Goal: Download file/media

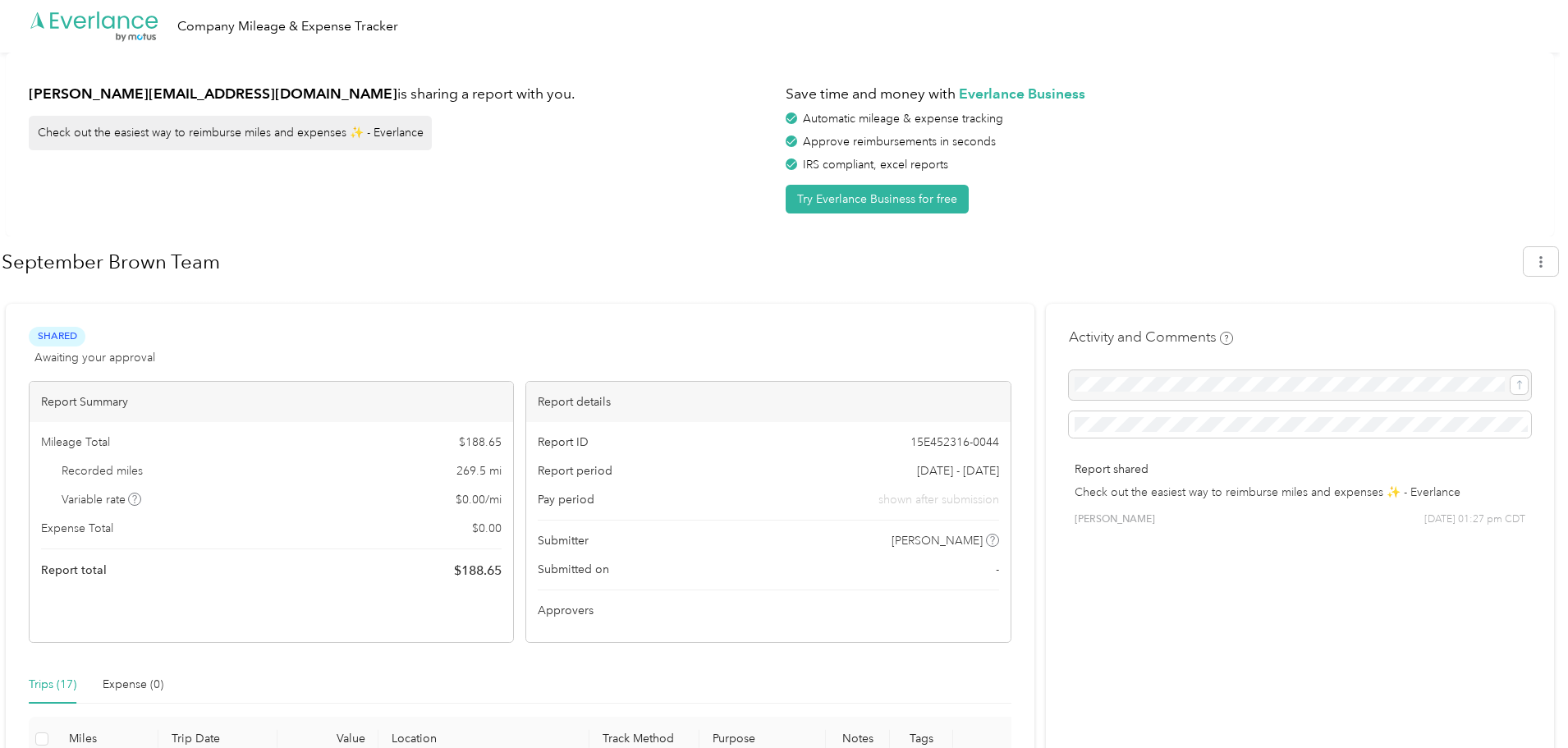
click at [1530, 266] on div "September Brown Team" at bounding box center [780, 264] width 1556 height 48
click at [1531, 263] on div "September Brown Team" at bounding box center [780, 264] width 1556 height 48
click at [1541, 266] on button "button" at bounding box center [1541, 261] width 34 height 29
click at [1489, 331] on span "Download" at bounding box center [1502, 339] width 54 height 17
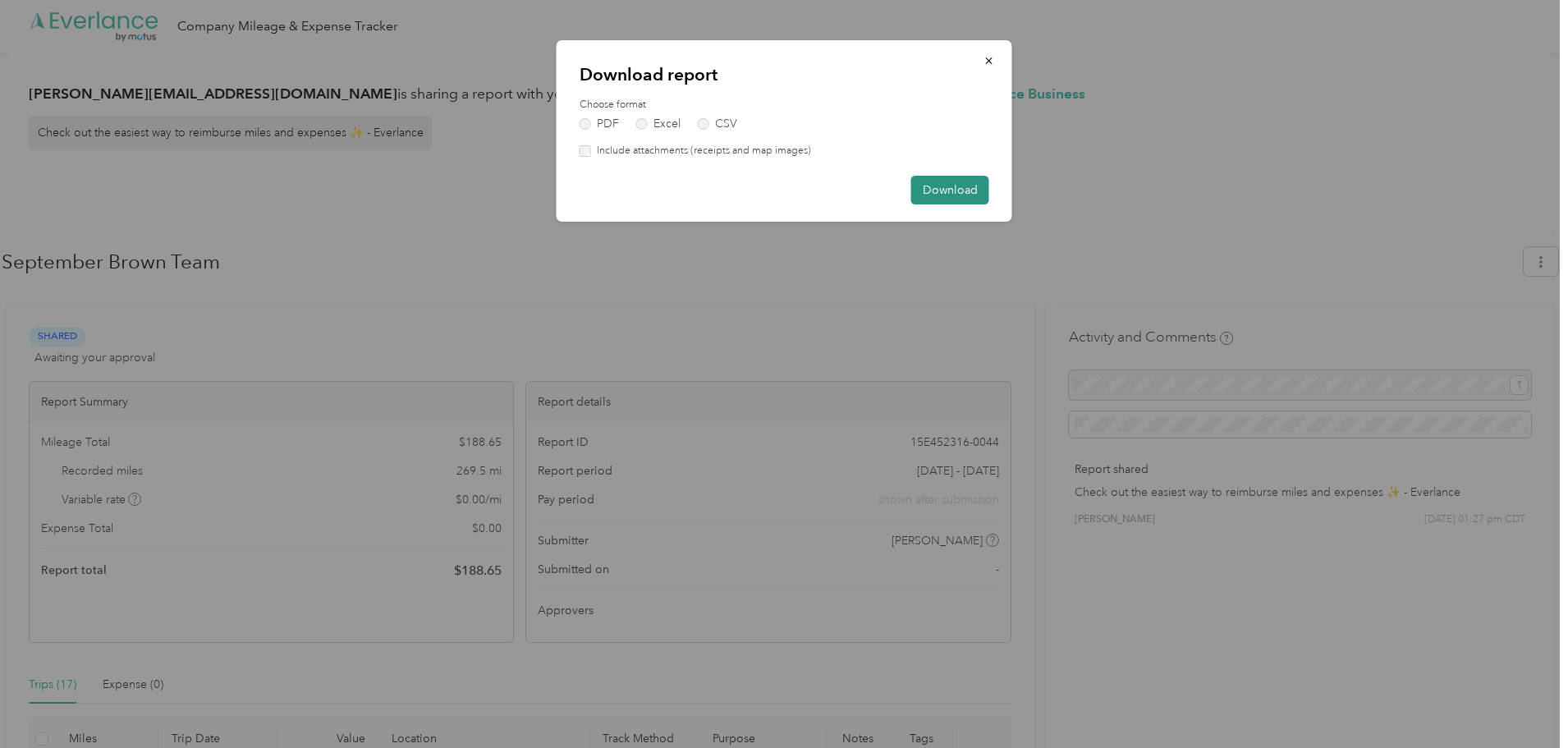
click at [925, 184] on button "Download" at bounding box center [950, 189] width 78 height 29
